Goal: Transaction & Acquisition: Purchase product/service

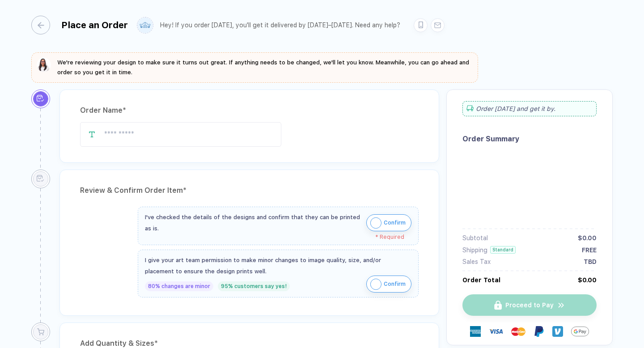
type input "****"
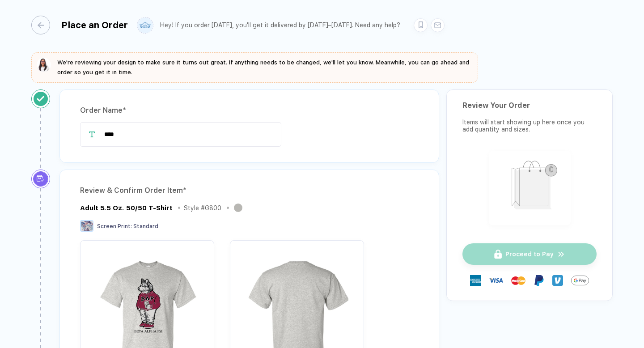
scroll to position [4, 0]
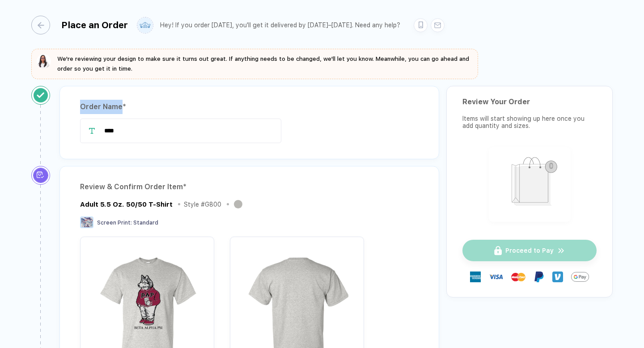
copy div "Order Name"
drag, startPoint x: 79, startPoint y: 107, endPoint x: 121, endPoint y: 108, distance: 42.1
click at [121, 108] on div "Order Name * ****" at bounding box center [249, 122] width 380 height 73
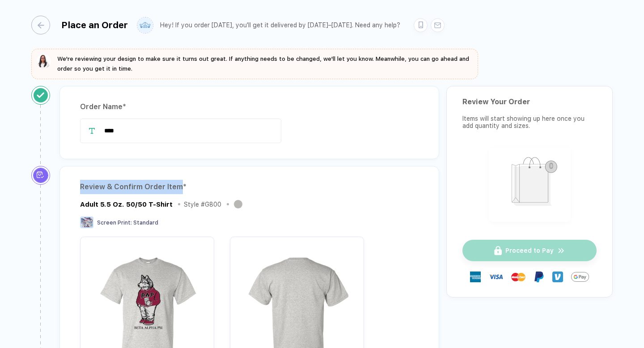
copy div "Review & Confirm Order Item"
drag, startPoint x: 79, startPoint y: 184, endPoint x: 182, endPoint y: 186, distance: 103.3
click at [182, 186] on div "Review & Confirm Order Item * Adult 5.5 Oz. 50/50 T-Shirt Style # G800 Screen P…" at bounding box center [249, 338] width 380 height 344
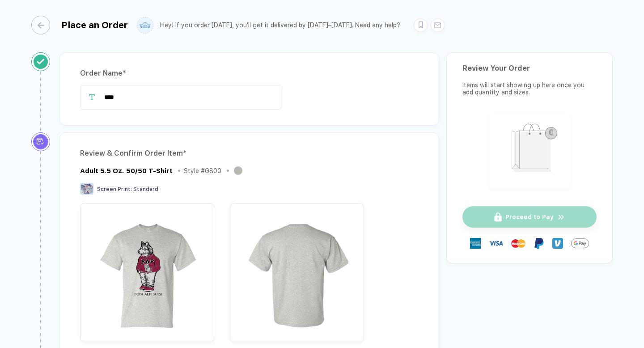
click at [284, 154] on div "Review & Confirm Order Item *" at bounding box center [249, 153] width 339 height 14
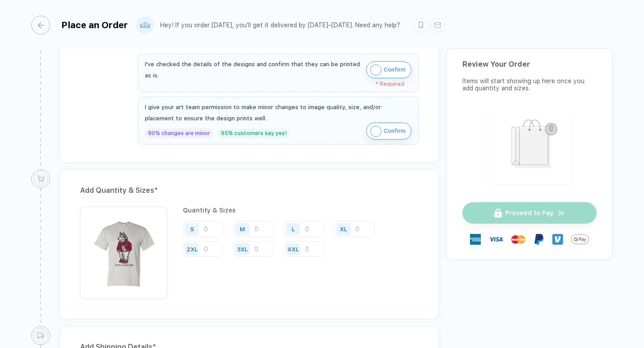
scroll to position [403, 0]
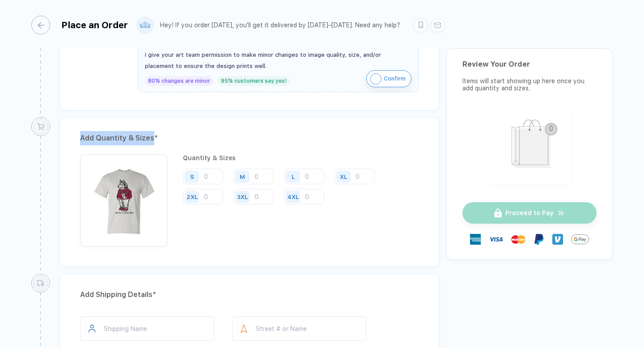
copy div "Add Quantity & Sizes"
drag, startPoint x: 80, startPoint y: 136, endPoint x: 152, endPoint y: 140, distance: 72.1
click at [152, 140] on div "Add Quantity & Sizes *" at bounding box center [249, 138] width 339 height 14
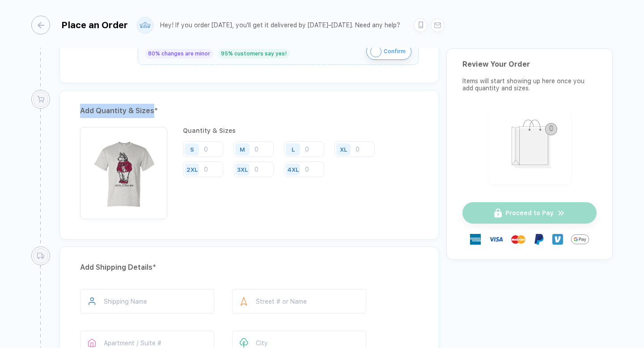
scroll to position [508, 0]
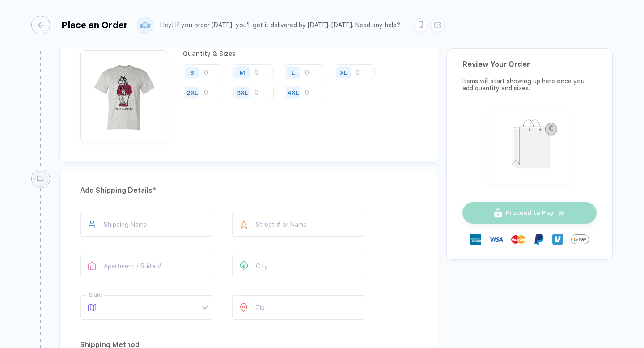
click at [223, 135] on div "Quantity & Sizes S M L XL 2XL 3XL 4XL" at bounding box center [301, 96] width 236 height 92
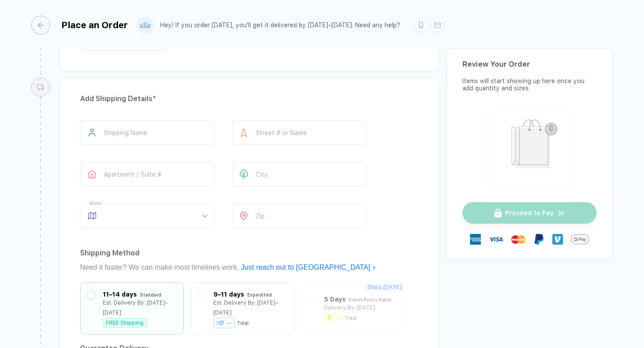
scroll to position [600, 0]
drag, startPoint x: 78, startPoint y: 96, endPoint x: 153, endPoint y: 100, distance: 74.8
click at [153, 100] on div "Add Shipping Details * Shipping Name Street # or Name Apartment / Suite # City …" at bounding box center [249, 255] width 380 height 356
copy div "Add Shipping Details"
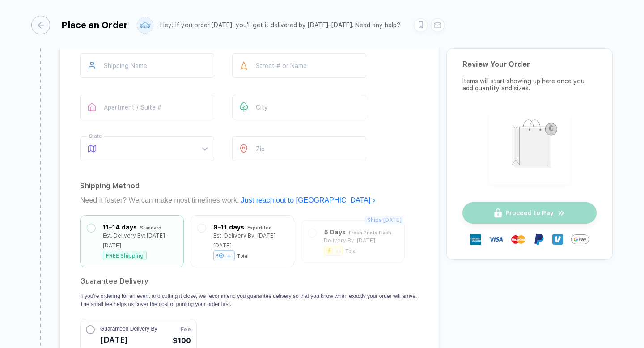
scroll to position [636, 0]
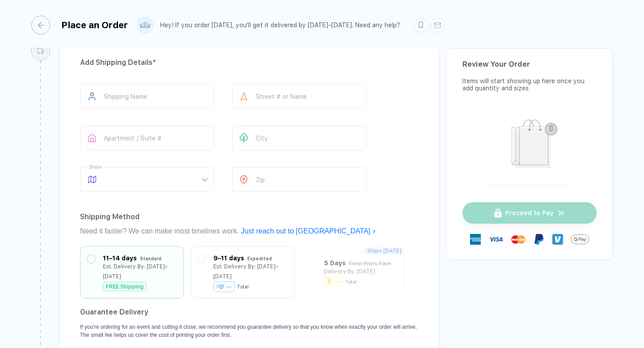
click at [407, 173] on div "Shipping Name Street # or Name Apartment / Suite # City State What’s your state…" at bounding box center [249, 139] width 339 height 111
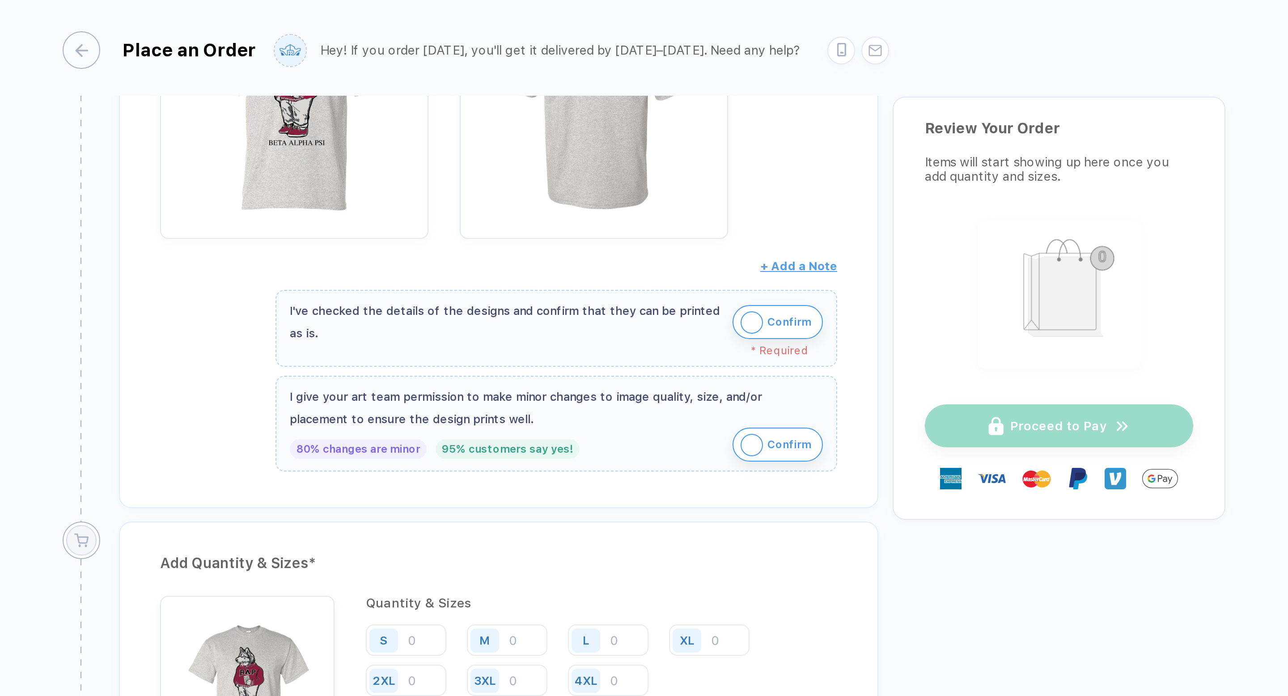
scroll to position [0, 0]
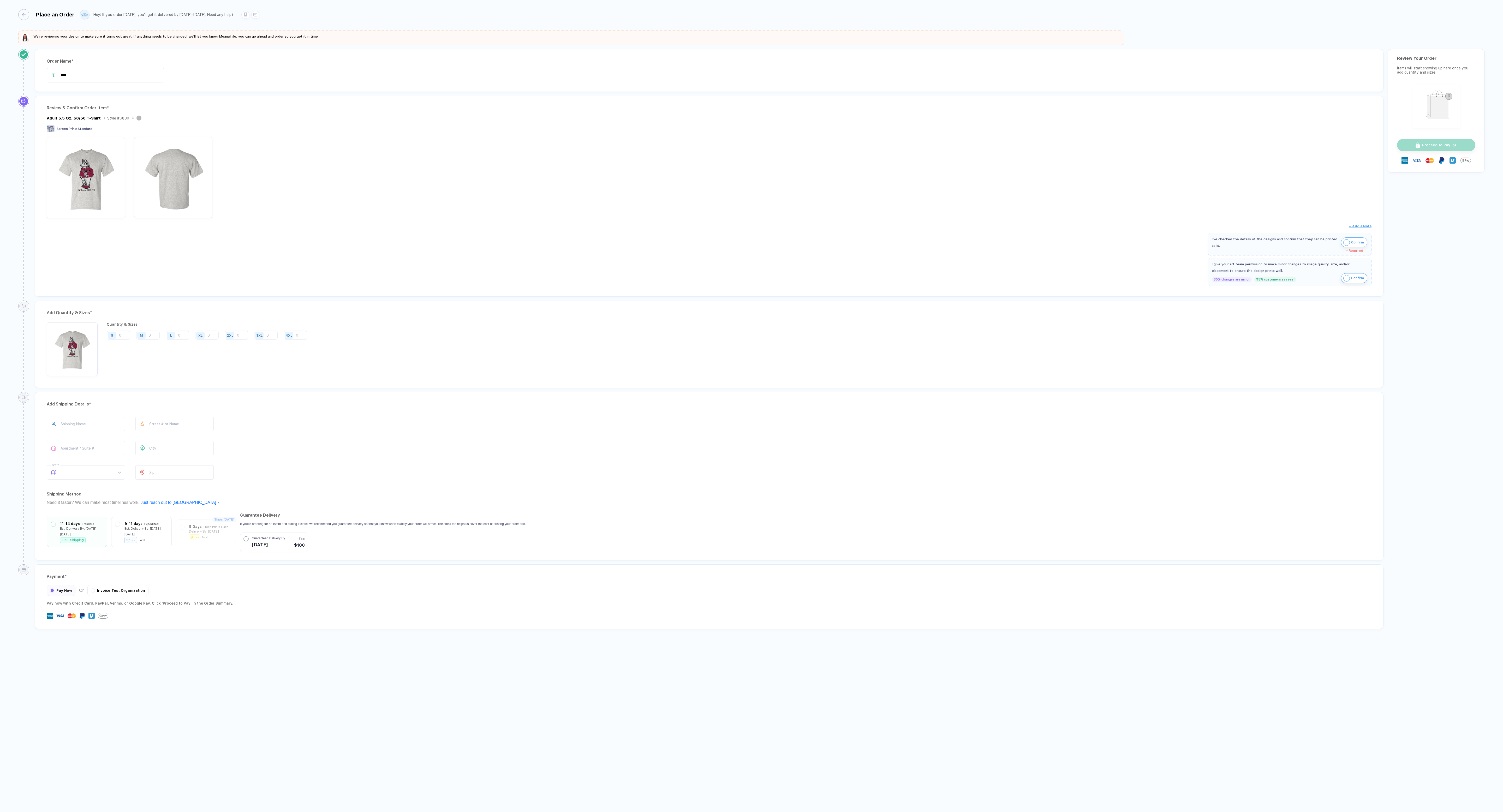
click at [376, 202] on div "Order Name * **** Review & Confirm Order Item * Adult 5.5 Oz. 50/50 T-Shirt Sty…" at bounding box center [751, 345] width 1466 height 592
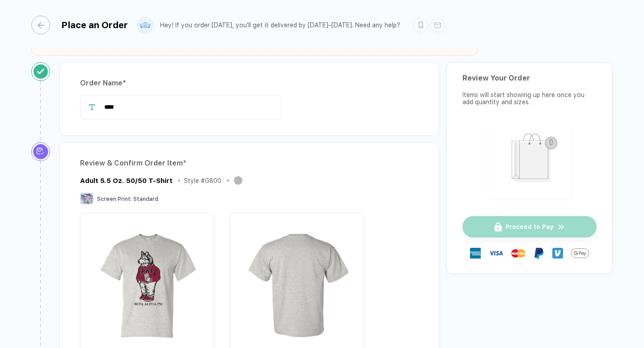
scroll to position [27, 0]
click at [297, 58] on div "Place an Order Hey! If you order [DATE], you'll get it delivered by [DATE]–[DAT…" at bounding box center [322, 174] width 644 height 349
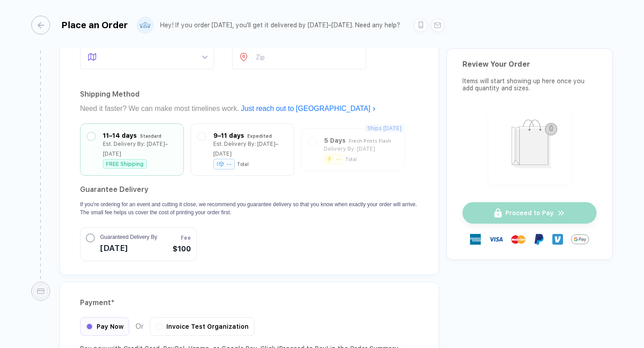
scroll to position [753, 0]
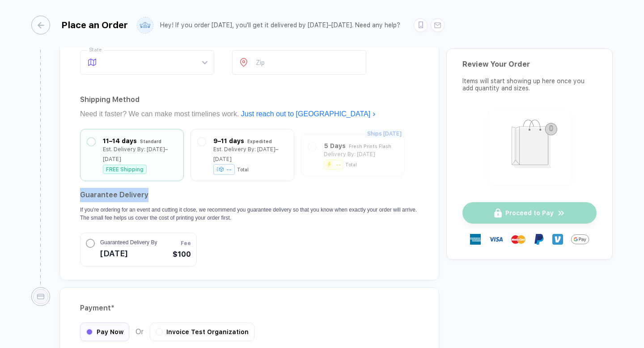
drag, startPoint x: 80, startPoint y: 194, endPoint x: 162, endPoint y: 194, distance: 81.8
click at [162, 194] on h2 "Guarantee Delivery" at bounding box center [249, 195] width 339 height 14
copy h2 "Guarantee Delivery"
click at [168, 221] on section "Guarantee Delivery If you're ordering for an event and cutting it close, we rec…" at bounding box center [249, 227] width 339 height 79
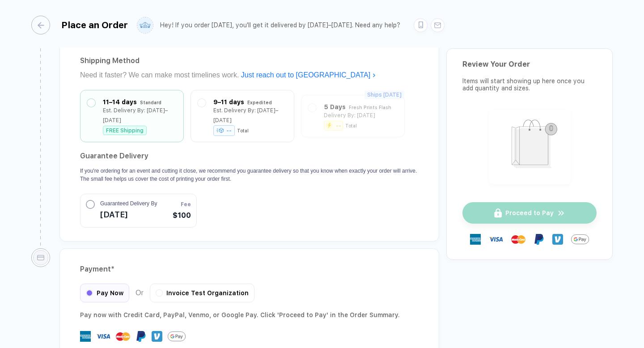
scroll to position [856, 0]
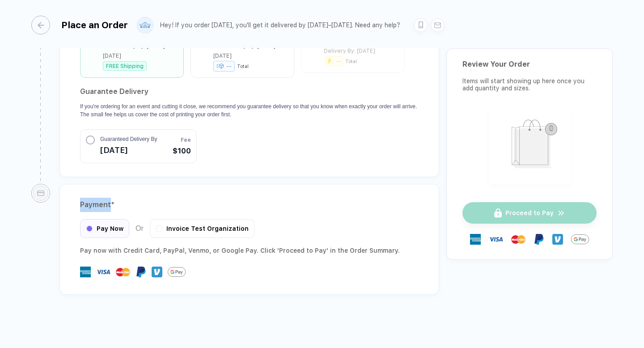
drag, startPoint x: 81, startPoint y: 205, endPoint x: 110, endPoint y: 205, distance: 29.1
click at [110, 205] on div "Payment *" at bounding box center [249, 205] width 339 height 14
copy div "Payment"
drag, startPoint x: 254, startPoint y: 228, endPoint x: 161, endPoint y: 229, distance: 93.9
click at [161, 229] on div "Pay Now Or Invoice Test Organization" at bounding box center [249, 228] width 339 height 19
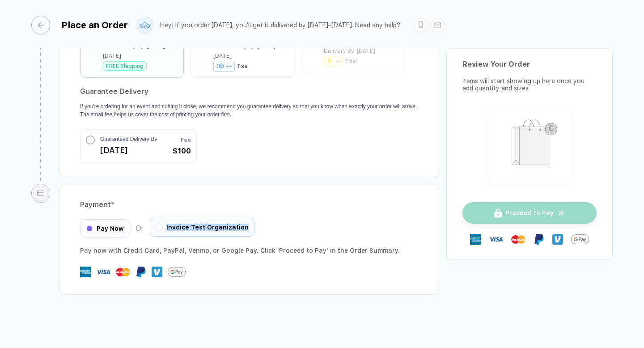
copy div "Invoice Test Organization"
click at [282, 209] on div "Payment *" at bounding box center [249, 205] width 339 height 14
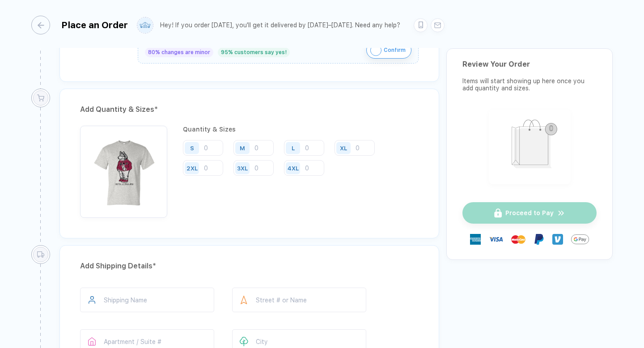
scroll to position [422, 0]
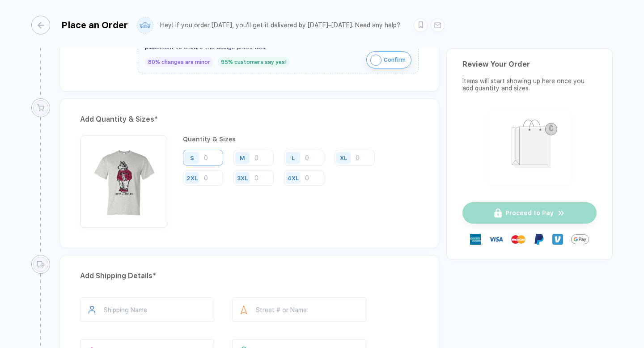
click at [208, 157] on input "number" at bounding box center [203, 158] width 40 height 16
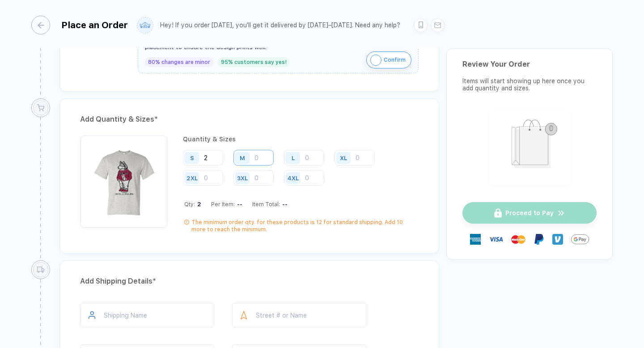
type input "2"
click at [260, 159] on input "number" at bounding box center [253, 158] width 40 height 16
type input "5"
click at [311, 157] on input "number" at bounding box center [304, 158] width 40 height 16
type input "3"
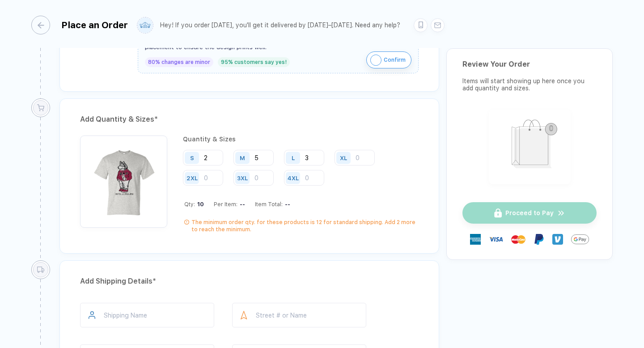
click at [366, 184] on div "S 2 M 5 L 3 XL 2XL 3XL 4XL" at bounding box center [301, 168] width 236 height 37
click at [365, 162] on input "number" at bounding box center [355, 158] width 40 height 16
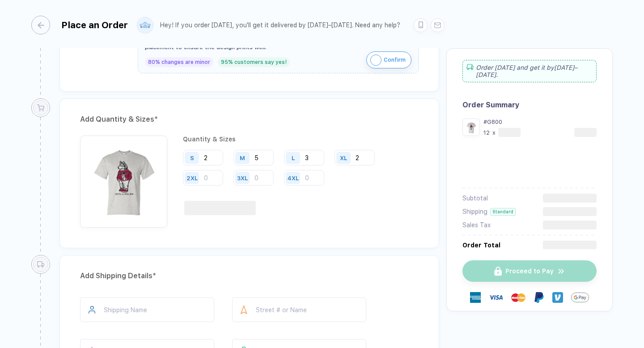
type input "2"
click at [413, 169] on div "S 2 M 5 L 3 XL 2 2XL 3XL 4XL" at bounding box center [301, 168] width 236 height 37
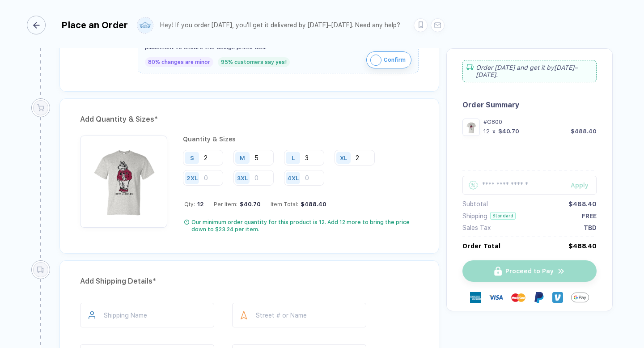
click at [43, 27] on div "button" at bounding box center [36, 25] width 19 height 19
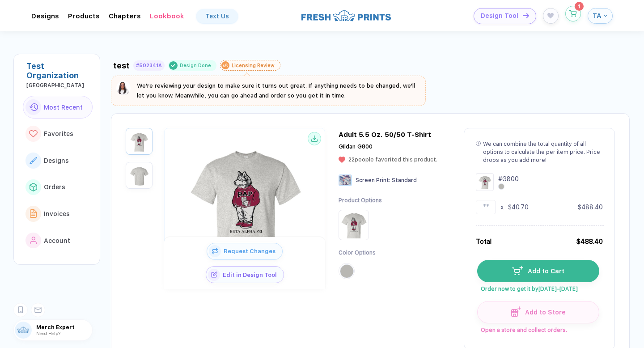
click at [578, 15] on button "button" at bounding box center [573, 14] width 16 height 16
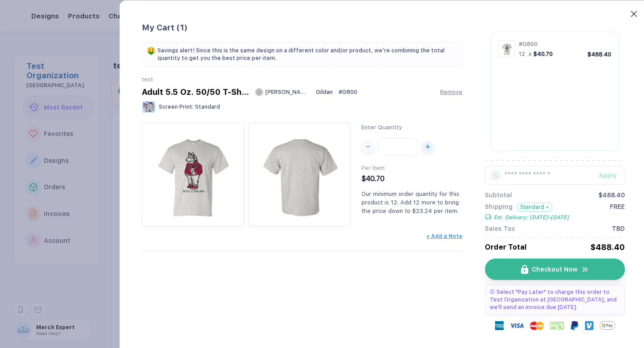
click at [636, 14] on icon at bounding box center [634, 14] width 6 height 6
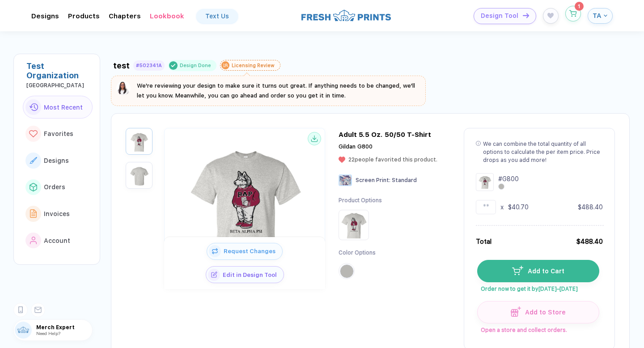
click at [576, 16] on icon "button" at bounding box center [573, 13] width 8 height 7
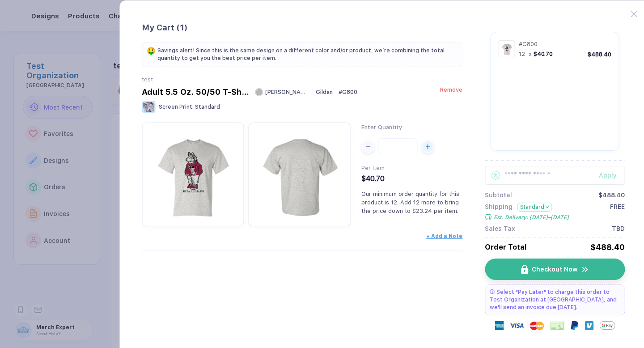
click at [455, 92] on span "Remove" at bounding box center [451, 89] width 22 height 7
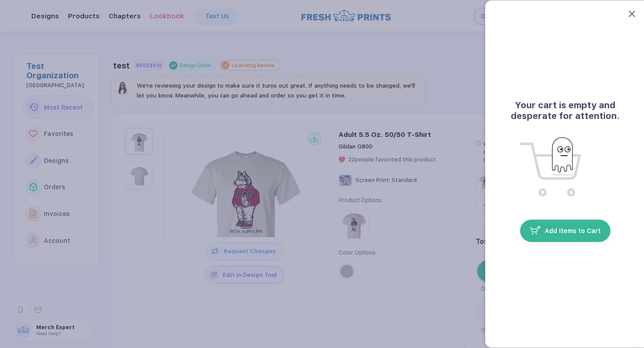
click at [631, 13] on icon at bounding box center [632, 14] width 6 height 6
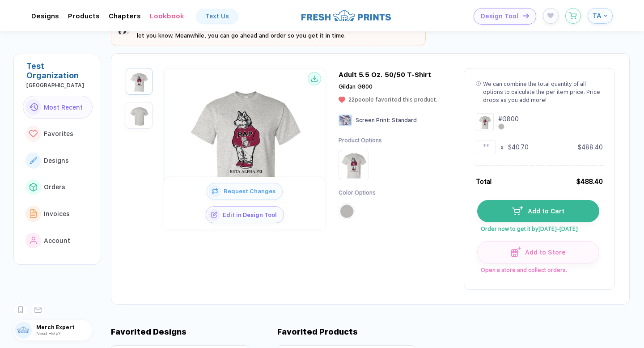
scroll to position [52, 0]
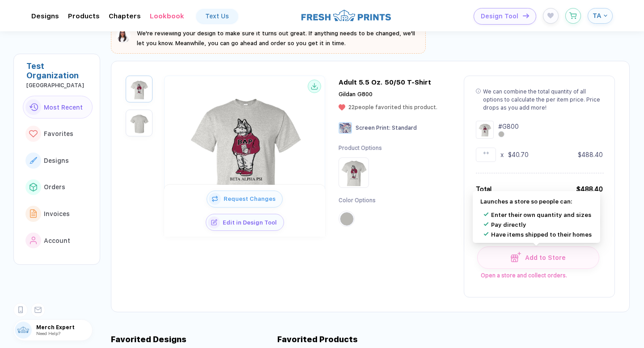
click at [538, 255] on span "Add to Store" at bounding box center [543, 257] width 45 height 7
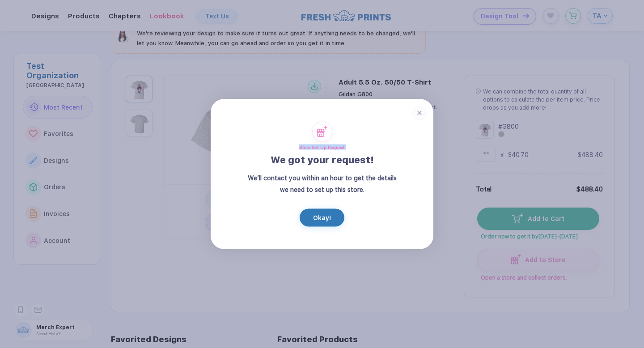
drag, startPoint x: 300, startPoint y: 146, endPoint x: 355, endPoint y: 146, distance: 55.5
click at [355, 146] on div "Store Set Up Request We got your request! We’ll contact you within an hour to g…" at bounding box center [321, 174] width 151 height 105
copy div "Store Set Up Request"
click at [376, 195] on div "We’ll contact you within an hour to get the details we need to set up this stor…" at bounding box center [321, 183] width 151 height 23
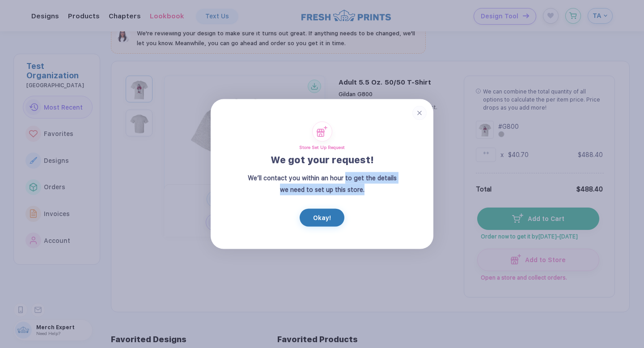
copy div "to get the details we need to set up this store."
drag, startPoint x: 344, startPoint y: 179, endPoint x: 369, endPoint y: 194, distance: 28.7
click at [369, 194] on div "We’ll contact you within an hour to get the details we need to set up this stor…" at bounding box center [321, 183] width 151 height 23
click at [352, 207] on div "Store Set Up Request We got your request! We’ll contact you within an hour to g…" at bounding box center [321, 174] width 151 height 105
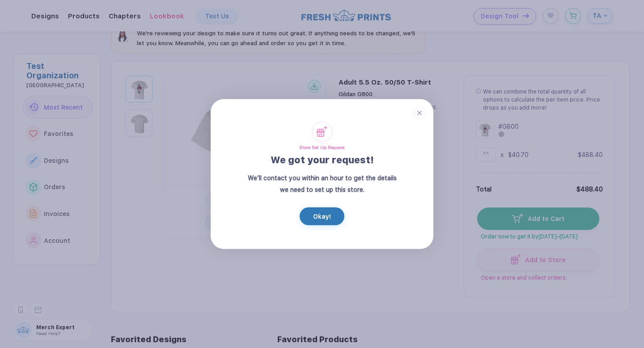
click at [330, 218] on button "Okay!" at bounding box center [322, 217] width 45 height 18
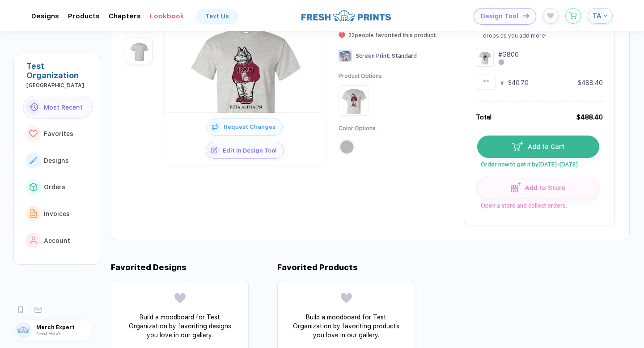
scroll to position [0, 0]
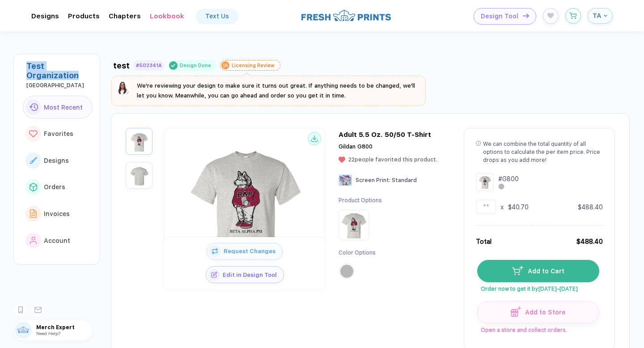
drag, startPoint x: 25, startPoint y: 65, endPoint x: 80, endPoint y: 76, distance: 56.2
click at [80, 76] on div "Test Organization [GEOGRAPHIC_DATA] Most Recent Favorites Designs Orders Invoic…" at bounding box center [56, 159] width 87 height 211
copy div "Test Organization"
